Goal: Transaction & Acquisition: Purchase product/service

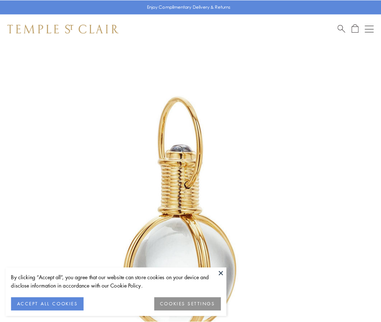
scroll to position [189, 0]
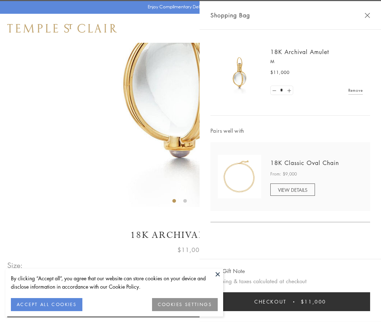
click at [290, 302] on button "Checkout $11,000" at bounding box center [291, 302] width 160 height 19
